Goal: Download file/media

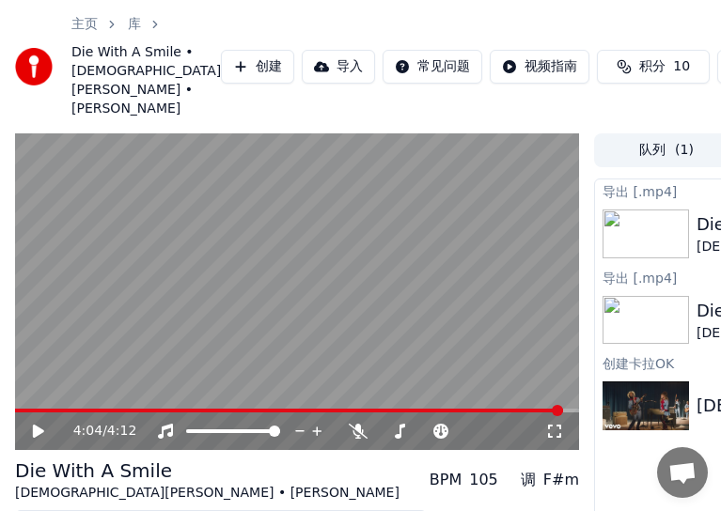
scroll to position [275, 296]
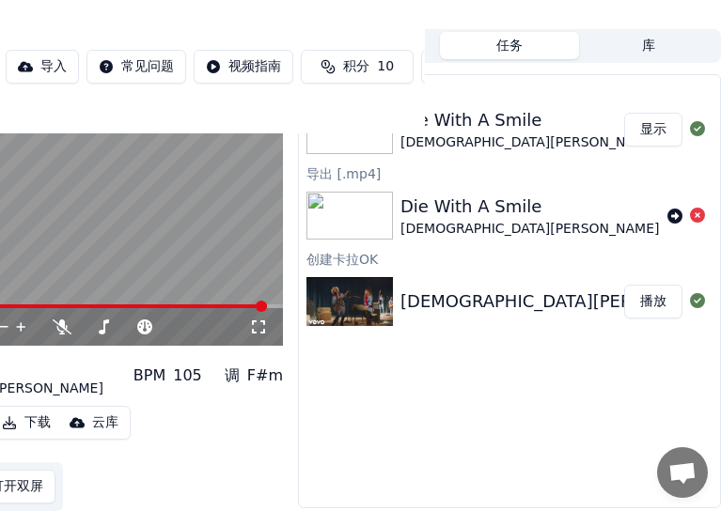
click at [584, 114] on div "Die With A Smile [DEMOGRAPHIC_DATA][PERSON_NAME] • [PERSON_NAME]" at bounding box center [513, 129] width 224 height 45
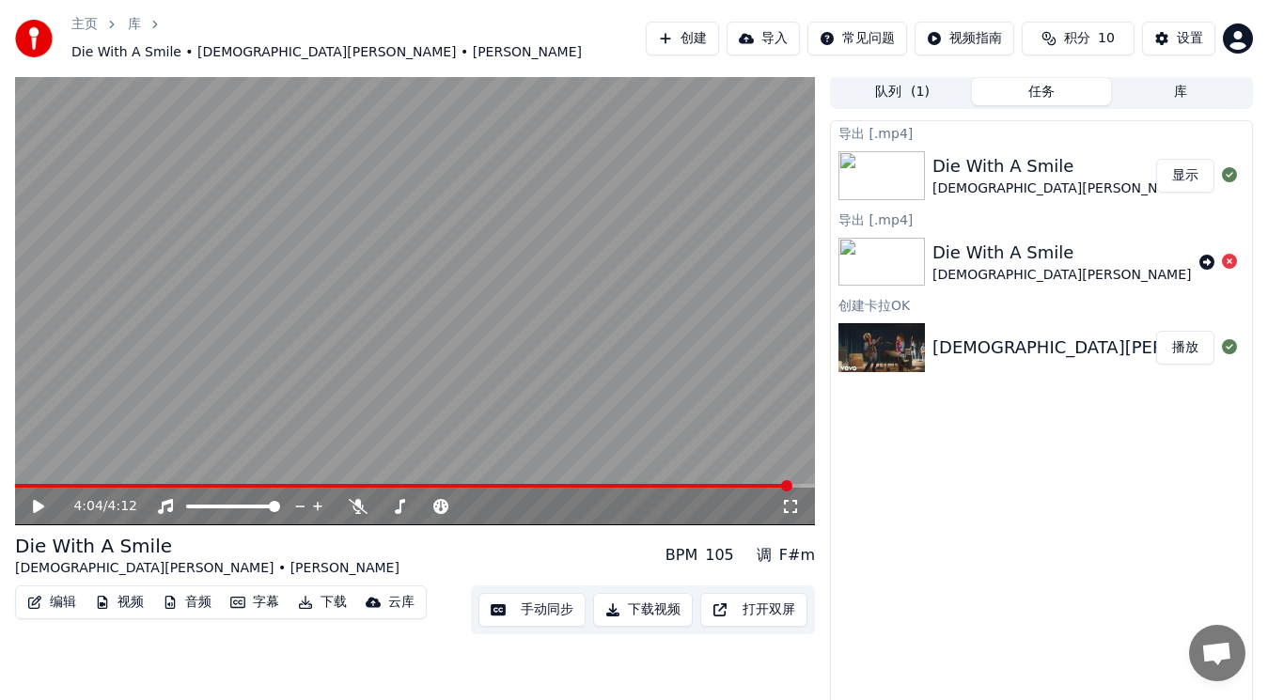
scroll to position [0, 0]
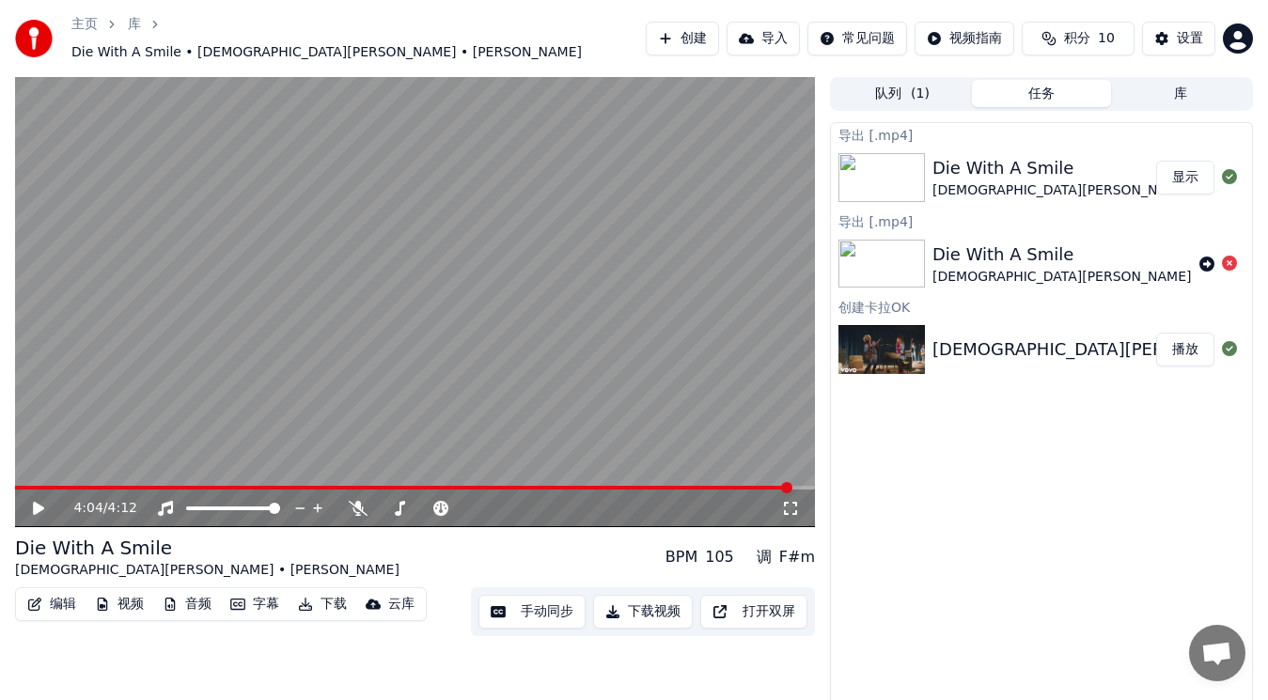
click at [720, 168] on button "显示" at bounding box center [1185, 178] width 58 height 34
click at [39, 502] on icon at bounding box center [38, 508] width 11 height 13
click at [361, 501] on icon at bounding box center [358, 508] width 19 height 15
click at [360, 501] on icon at bounding box center [359, 508] width 10 height 15
click at [720, 511] on div "导出 [.mp4] Die With A Smile [DEMOGRAPHIC_DATA][PERSON_NAME] • [PERSON_NAME] 显示 导…" at bounding box center [1041, 419] width 423 height 595
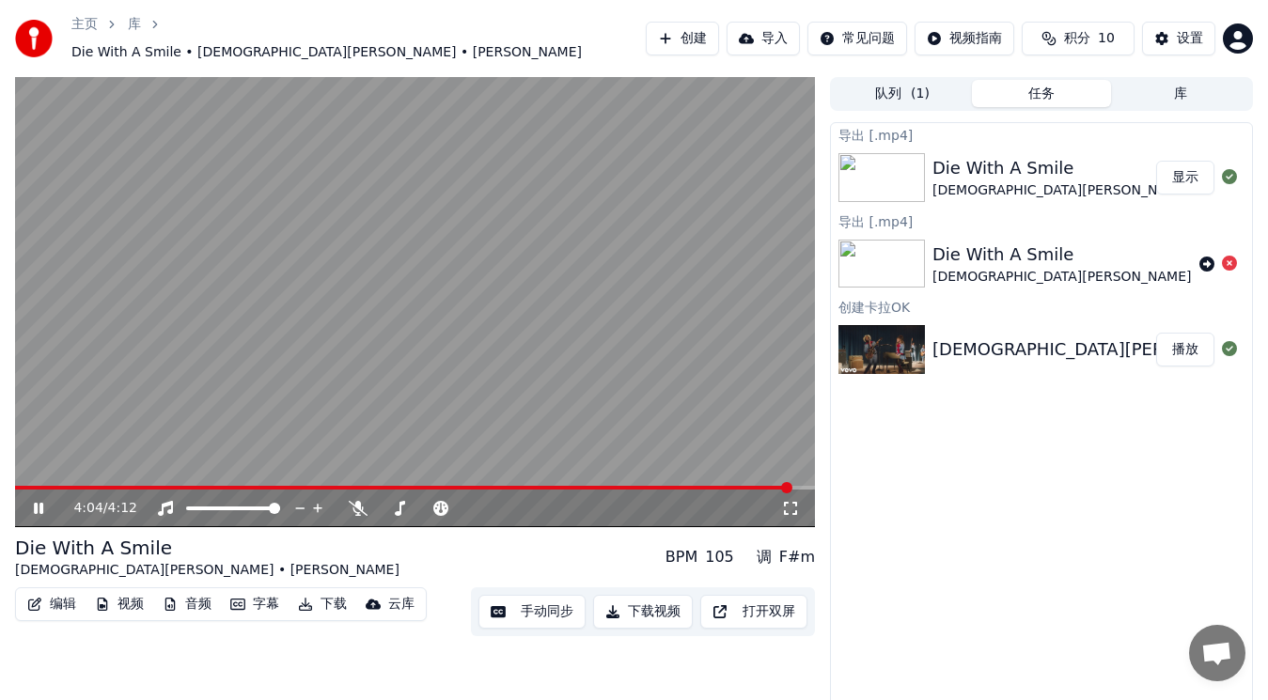
click at [720, 511] on div "105" at bounding box center [719, 557] width 29 height 23
click at [720, 511] on div "导出 [.mp4] Die With A Smile [DEMOGRAPHIC_DATA][PERSON_NAME] • [PERSON_NAME] 显示 导…" at bounding box center [1041, 419] width 423 height 595
click at [34, 501] on icon at bounding box center [51, 508] width 43 height 15
click at [720, 85] on span "( 1 )" at bounding box center [920, 94] width 19 height 19
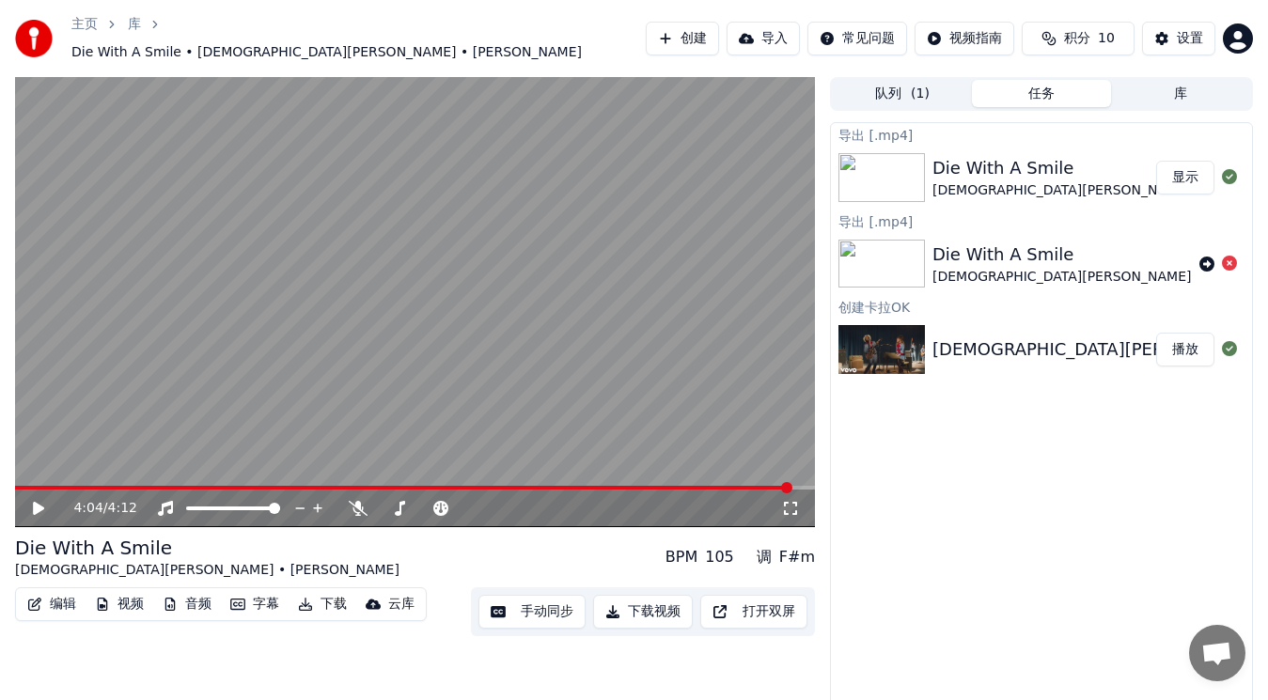
click at [720, 80] on button "任务" at bounding box center [1041, 93] width 139 height 27
